Goal: Task Accomplishment & Management: Use online tool/utility

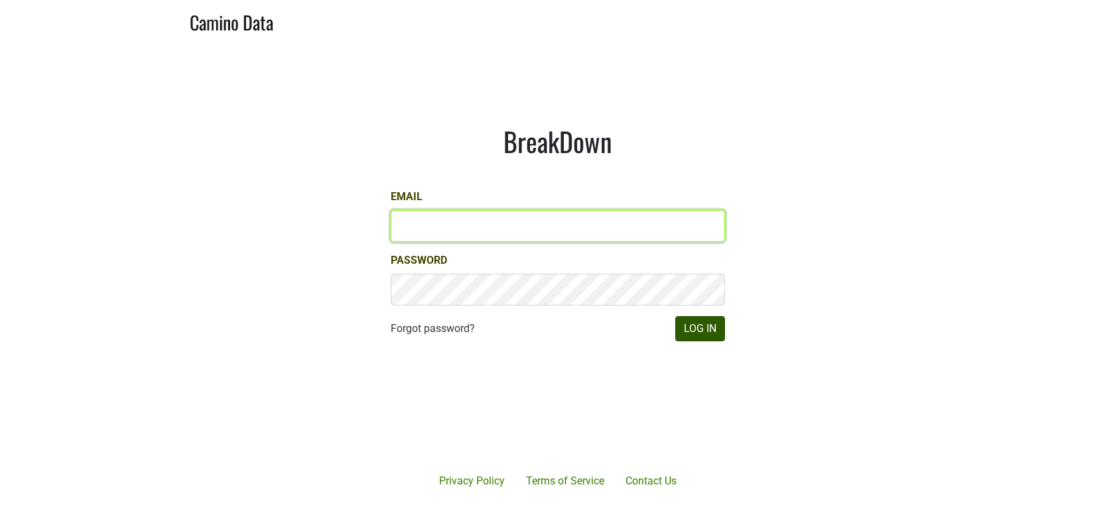
type input "sjh@desolasmezcal.com"
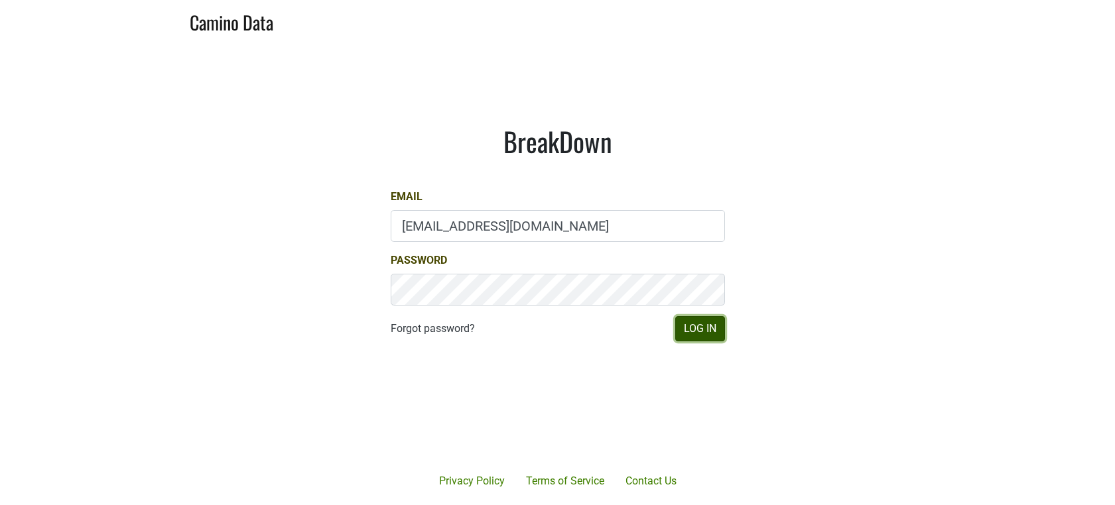
click at [694, 338] on button "Log In" at bounding box center [700, 328] width 50 height 25
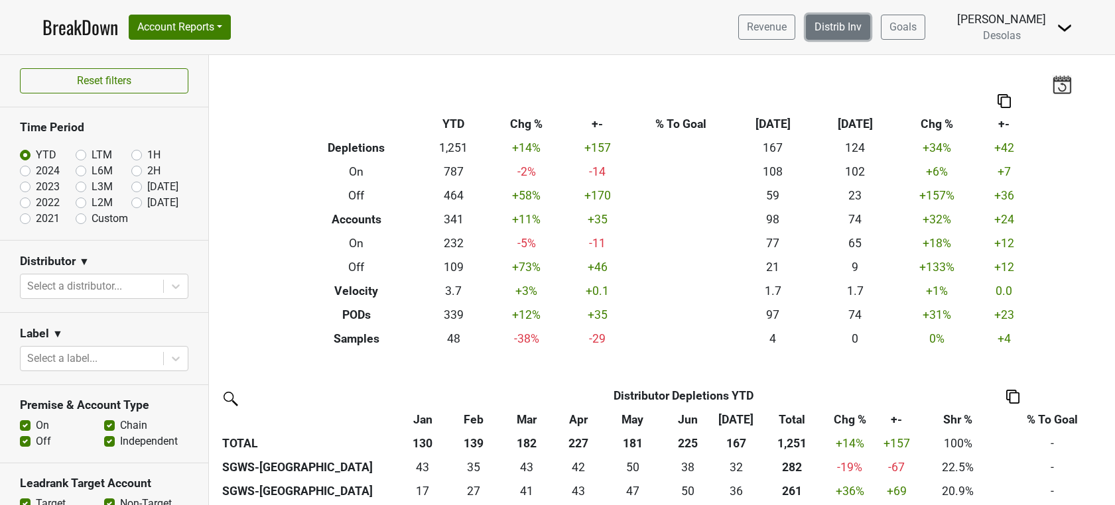
click at [834, 34] on link "Distrib Inv" at bounding box center [838, 27] width 64 height 25
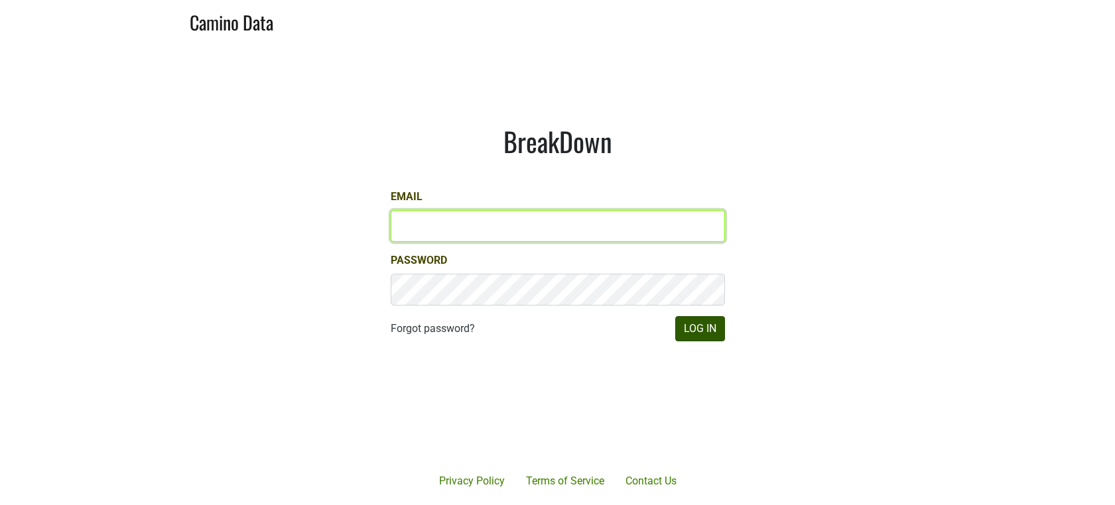
type input "sjh@desolasmezcal.com"
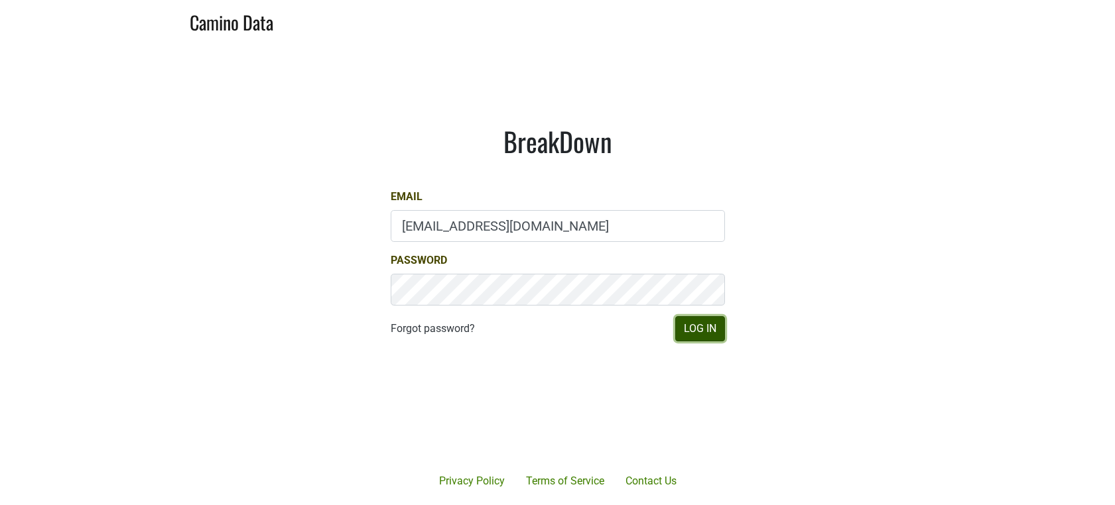
click at [708, 328] on button "Log In" at bounding box center [700, 328] width 50 height 25
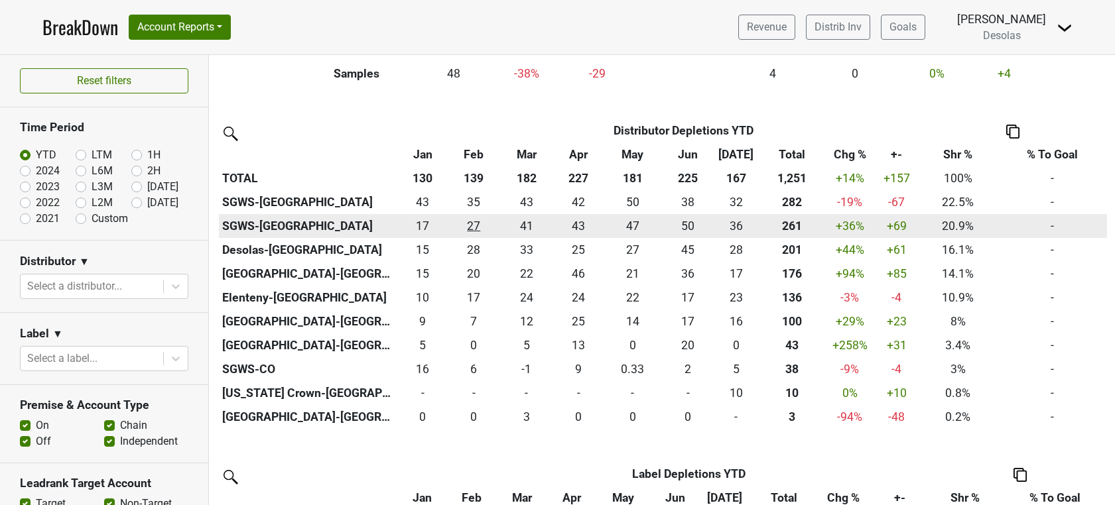
scroll to position [328, 0]
